Goal: Information Seeking & Learning: Check status

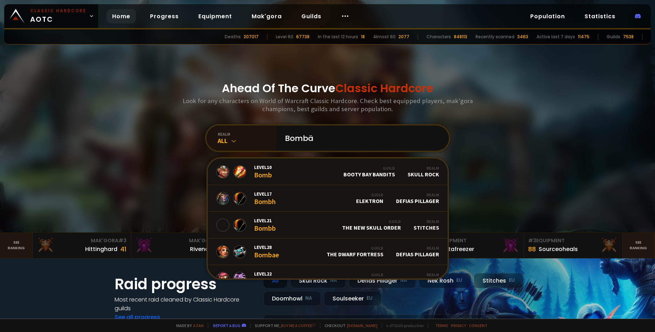
type input "Bombää"
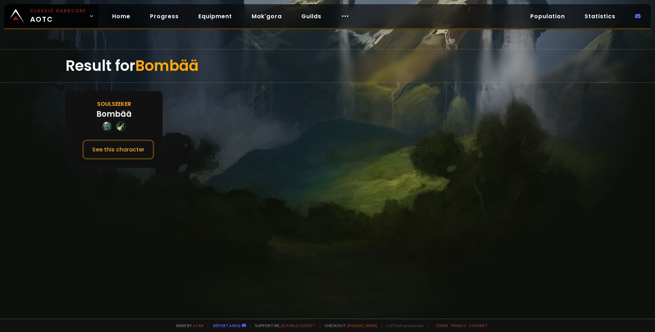
click at [125, 134] on div "Soulseeker Bombää See this character" at bounding box center [114, 129] width 97 height 77
click at [127, 146] on button "See this character" at bounding box center [118, 149] width 72 height 20
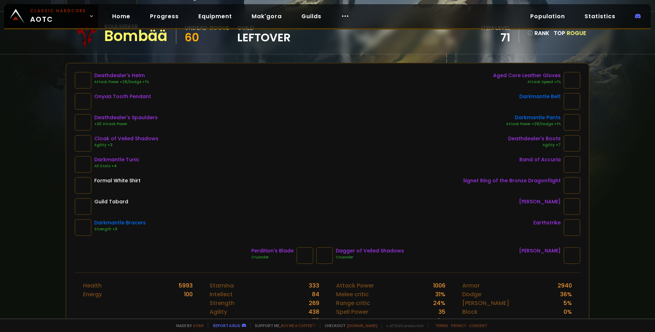
scroll to position [97, 0]
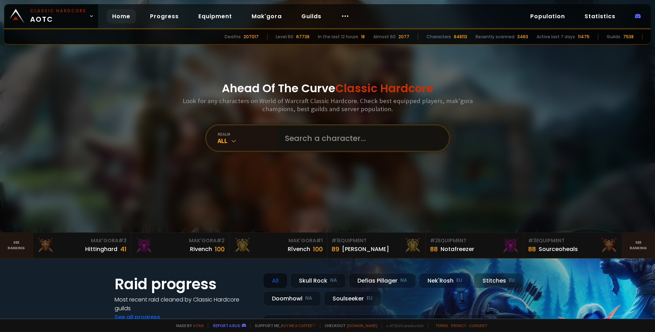
click at [297, 131] on input "text" at bounding box center [361, 137] width 160 height 25
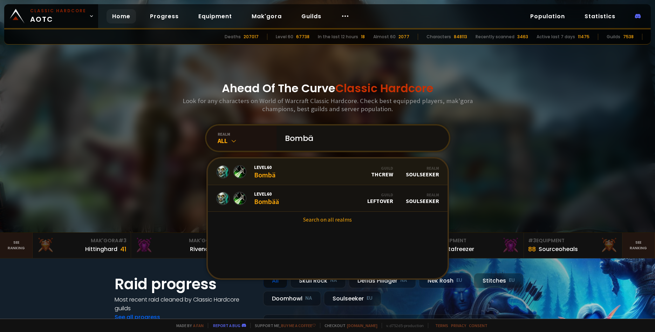
type input "Bombä"
click at [260, 174] on div "Level 60 Bombä" at bounding box center [264, 171] width 21 height 15
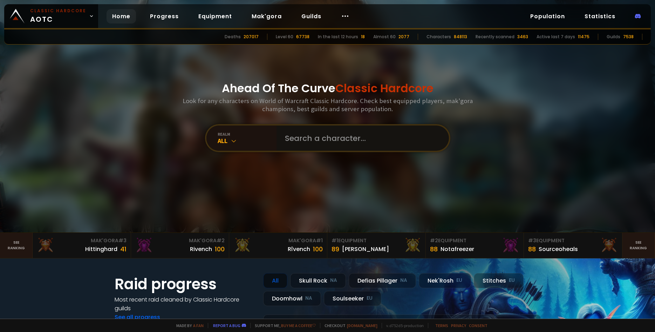
click at [300, 142] on input "text" at bounding box center [361, 137] width 160 height 25
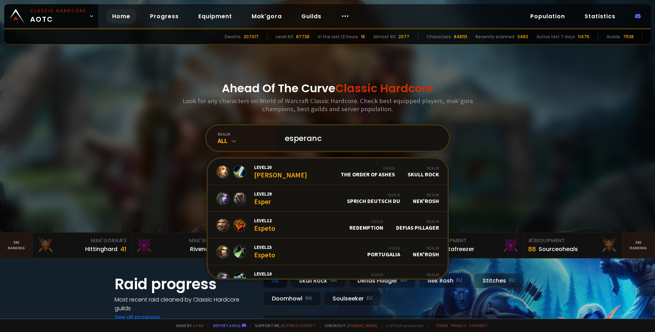
type input "esperanca"
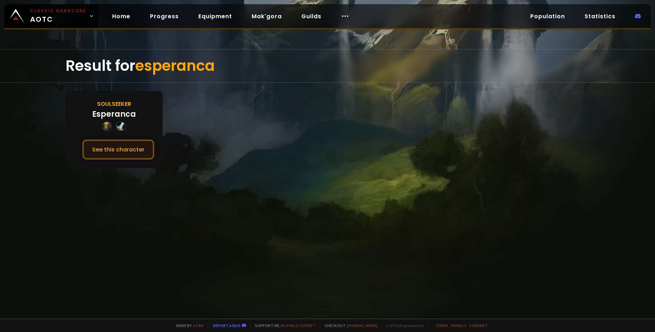
click at [128, 155] on button "See this character" at bounding box center [118, 149] width 72 height 20
